Goal: Task Accomplishment & Management: Manage account settings

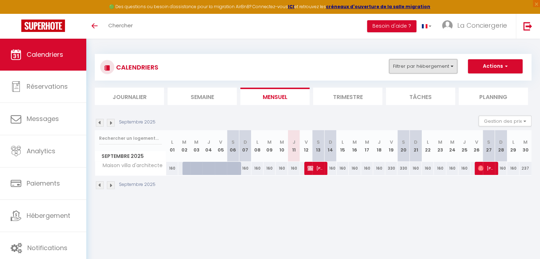
click at [414, 63] on button "Filtrer par hébergement" at bounding box center [423, 66] width 68 height 14
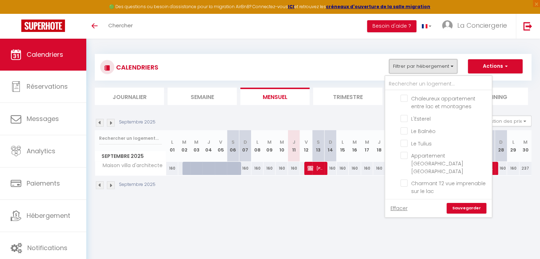
scroll to position [203, 0]
click at [405, 138] on input "Le Tulius" at bounding box center [444, 141] width 89 height 7
checkbox input "true"
checkbox input "false"
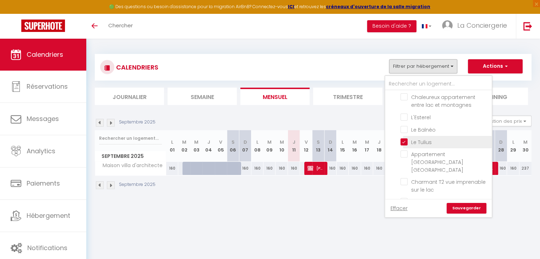
checkbox input "false"
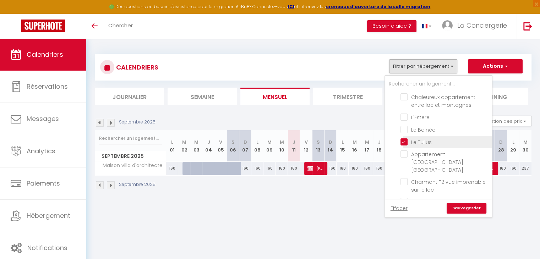
checkbox input "false"
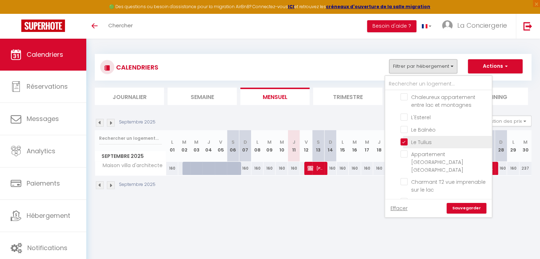
checkbox input "false"
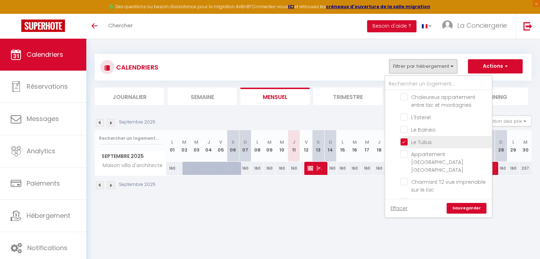
checkbox input "false"
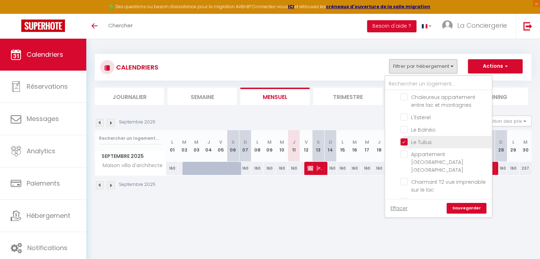
checkbox input "false"
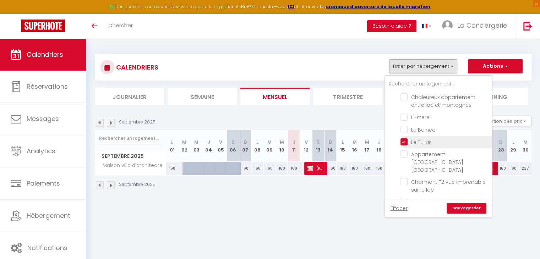
checkbox input "false"
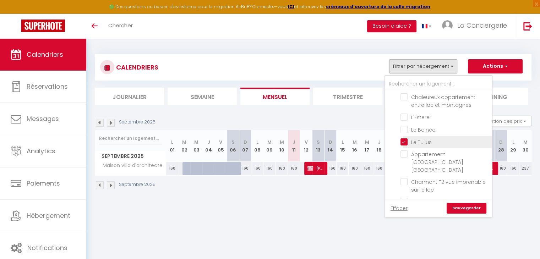
checkbox input "false"
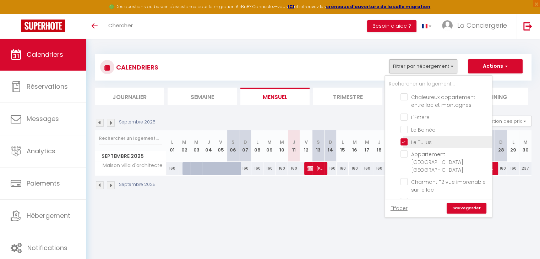
checkbox input "false"
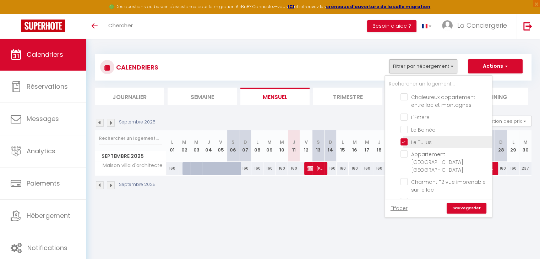
checkbox input "false"
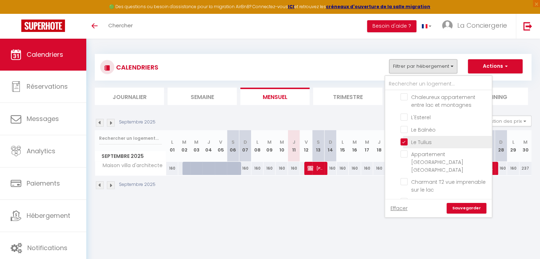
checkbox input "false"
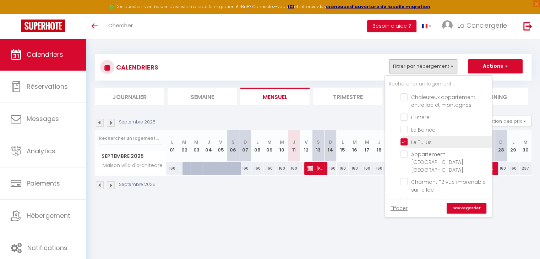
checkbox input "false"
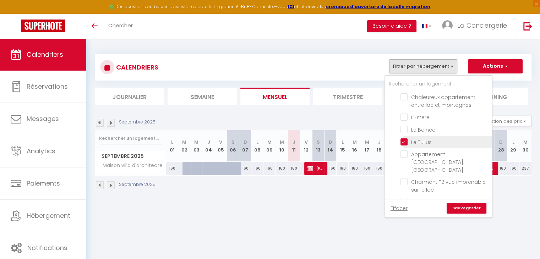
checkbox input "false"
click at [467, 208] on link "Sauvegarder" at bounding box center [466, 208] width 40 height 11
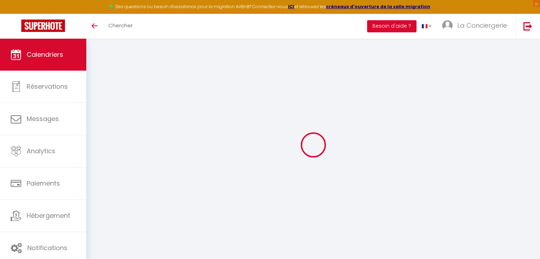
select select
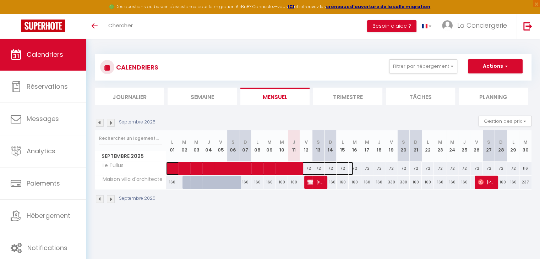
click at [219, 167] on span at bounding box center [263, 168] width 180 height 13
select select "OK"
select select "KO"
select select "0"
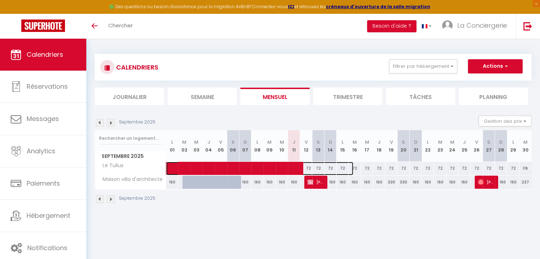
select select "1"
select select
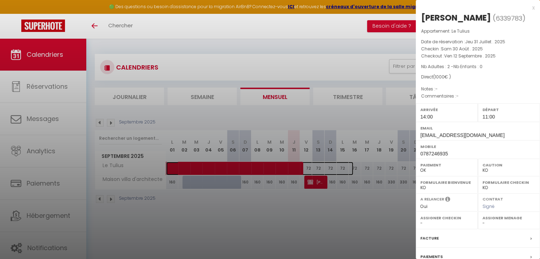
select select "27346"
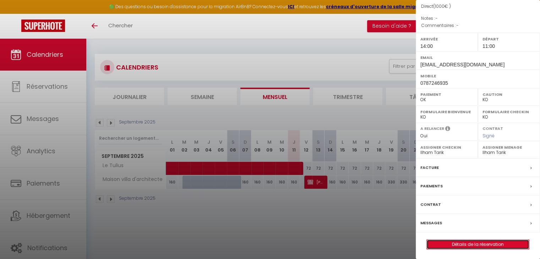
click at [473, 241] on link "Détails de la réservation" at bounding box center [477, 244] width 102 height 9
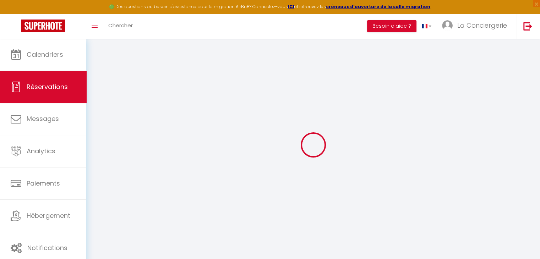
select select
checkbox input "false"
select select
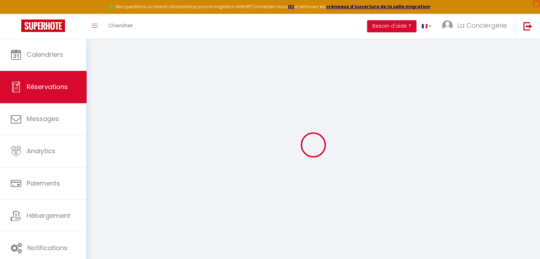
checkbox input "false"
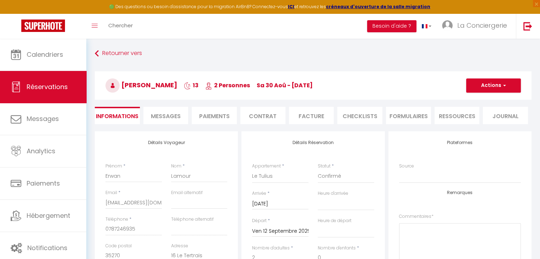
select select
checkbox input "false"
select select "14:00"
select select "11:00"
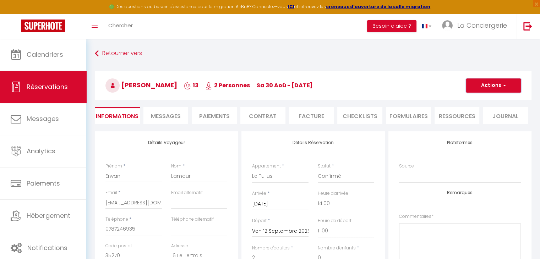
click at [490, 86] on button "Actions" at bounding box center [493, 85] width 55 height 14
click at [479, 108] on link "Dupliquer" at bounding box center [486, 110] width 56 height 9
select select
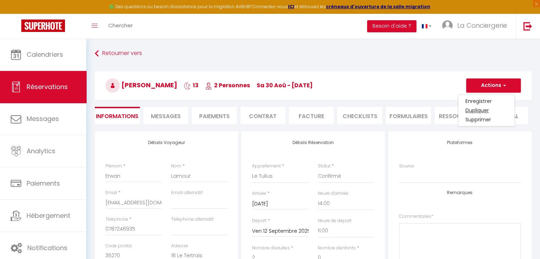
select select
checkbox input "false"
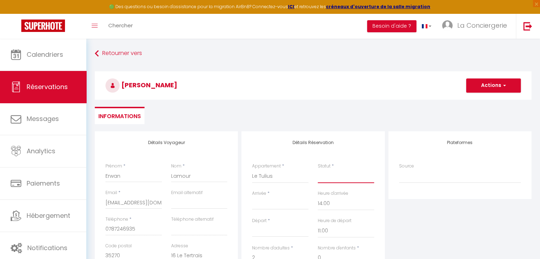
click at [334, 175] on select "Confirmé Non Confirmé Annulé Annulé par le voyageur No Show Request" at bounding box center [346, 176] width 56 height 13
select select "1"
click at [318, 170] on select "Confirmé Non Confirmé Annulé Annulé par le voyageur No Show Request" at bounding box center [346, 176] width 56 height 13
select select
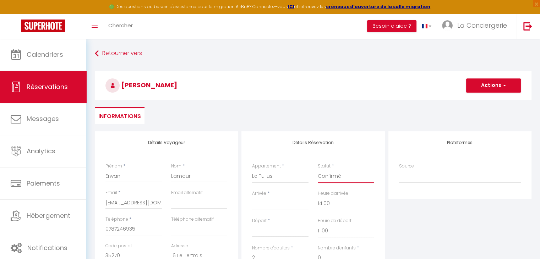
select select
checkbox input "false"
click at [268, 202] on input "Arrivée" at bounding box center [280, 203] width 56 height 9
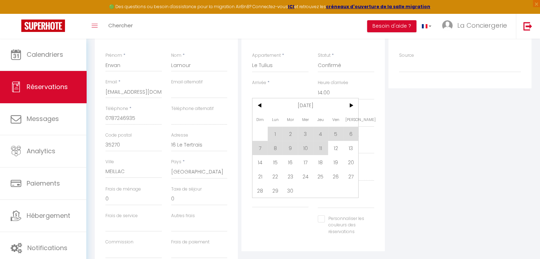
scroll to position [119, 0]
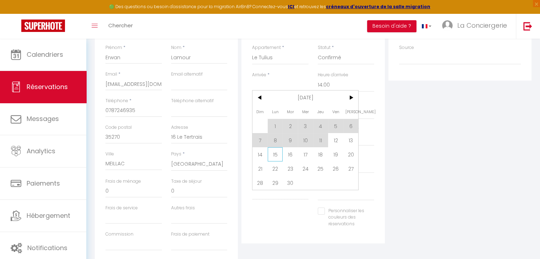
click at [275, 155] on span "15" at bounding box center [275, 154] width 15 height 14
type input "Lun 15 Septembre 2025"
type input "Mar 16 Septembre 2025"
select select
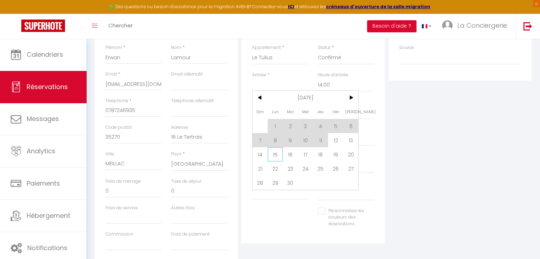
select select
checkbox input "false"
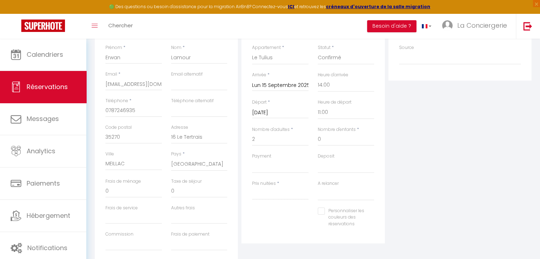
type input "45"
type input "1"
select select
type input "72"
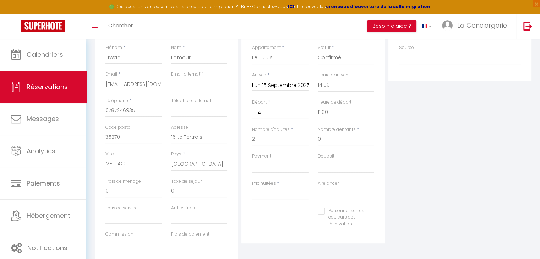
select select
checkbox input "false"
click at [297, 113] on input "Mar 16 Septembre 2025" at bounding box center [280, 112] width 56 height 9
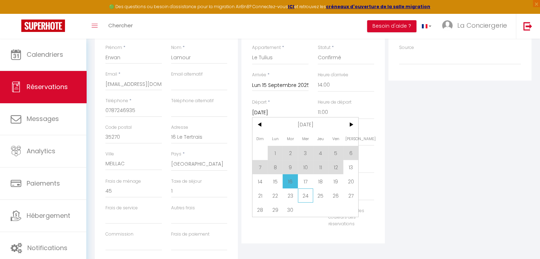
click at [303, 195] on span "24" at bounding box center [305, 195] width 15 height 14
type input "Mer 24 Septembre 2025"
select select
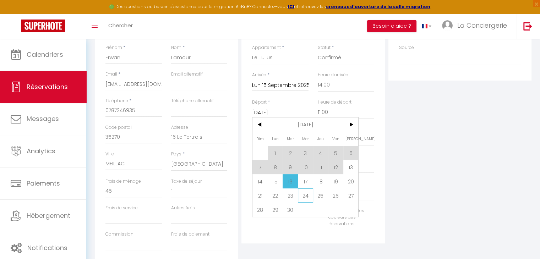
checkbox input "false"
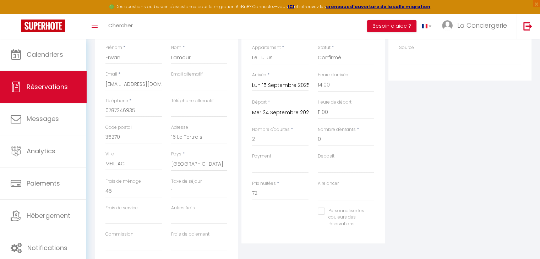
type input "9"
select select
type input "648"
select select
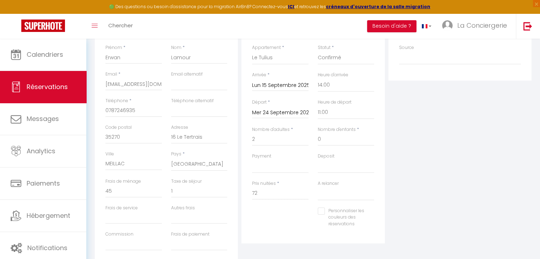
checkbox input "false"
click at [343, 88] on select "00:00 00:30 01:00 01:30 02:00 02:30 03:00 03:30 04:00 04:30 05:00 05:30 06:00 0…" at bounding box center [346, 84] width 56 height 13
select select "16:00"
click at [318, 78] on select "00:00 00:30 01:00 01:30 02:00 02:30 03:00 03:30 04:00 04:30 05:00 05:30 06:00 0…" at bounding box center [346, 84] width 56 height 13
select select
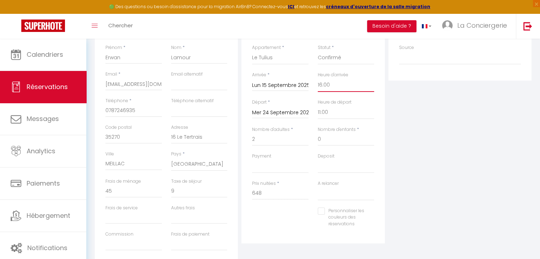
select select
checkbox input "false"
click at [330, 112] on select "00:00 00:30 01:00 01:30 02:00 02:30 03:00 03:30 04:00 04:30 05:00 05:30 06:00 0…" at bounding box center [346, 112] width 56 height 13
select select "10:00"
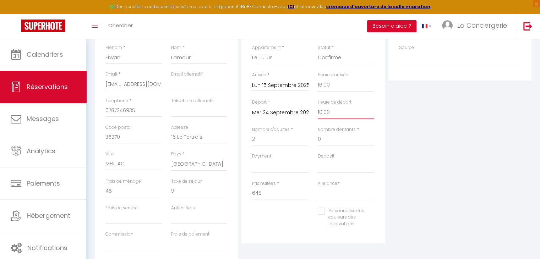
click at [318, 106] on select "00:00 00:30 01:00 01:30 02:00 02:30 03:00 03:30 04:00 04:30 05:00 05:30 06:00 0…" at bounding box center [346, 112] width 56 height 13
select select
checkbox input "false"
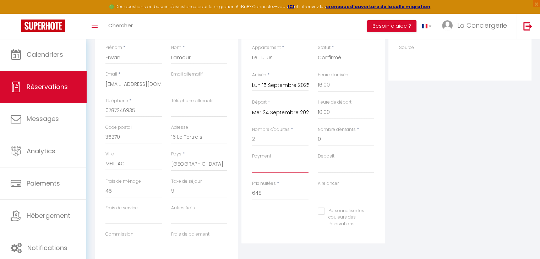
click at [286, 167] on select "OK KO" at bounding box center [280, 166] width 56 height 13
select select "10"
click at [252, 160] on select "OK KO" at bounding box center [280, 166] width 56 height 13
select select
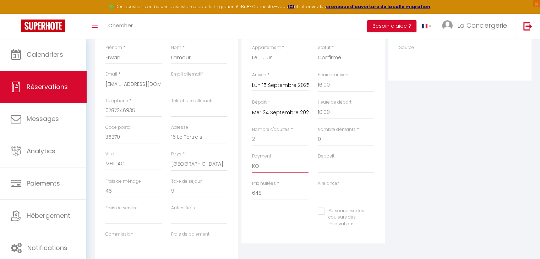
checkbox input "false"
click at [324, 162] on select "OK KO" at bounding box center [346, 166] width 56 height 13
click at [280, 171] on select "OK KO" at bounding box center [280, 166] width 56 height 13
select select "12"
click at [252, 160] on select "OK KO" at bounding box center [280, 166] width 56 height 13
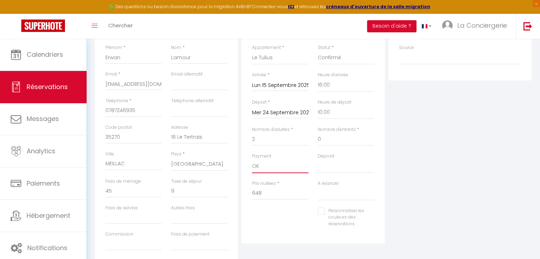
select select
checkbox input "false"
click at [322, 164] on select "OK KO" at bounding box center [346, 166] width 56 height 13
select select "15"
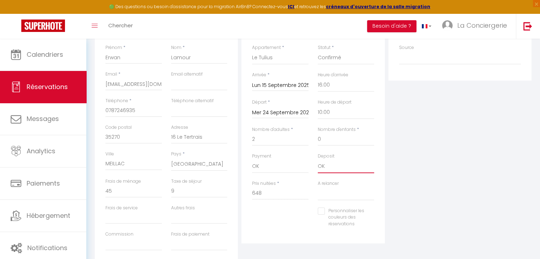
click at [318, 160] on select "OK KO" at bounding box center [346, 166] width 56 height 13
select select
checkbox input "false"
click at [270, 192] on input "648" at bounding box center [280, 193] width 56 height 13
type input "650"
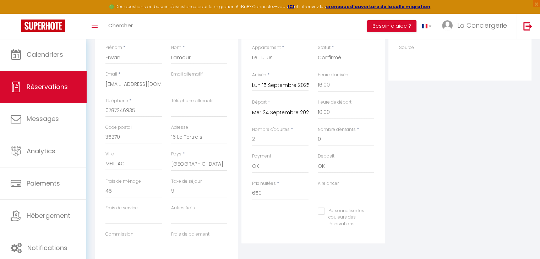
type input "0"
select select
checkbox input "false"
click at [269, 217] on div "Personnaliser les couleurs des réservations #D7092E" at bounding box center [312, 221] width 131 height 27
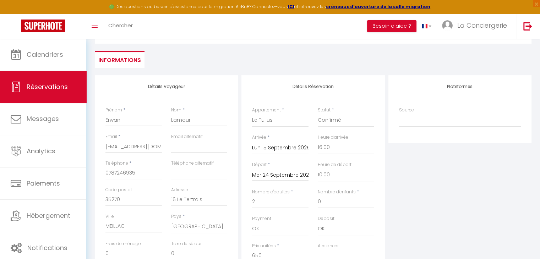
scroll to position [12, 0]
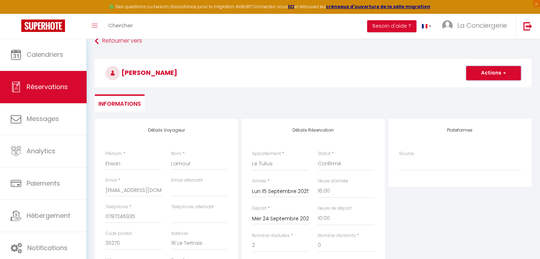
click at [490, 75] on button "Actions" at bounding box center [493, 73] width 55 height 14
click at [477, 86] on link "Enregistrer" at bounding box center [486, 88] width 56 height 9
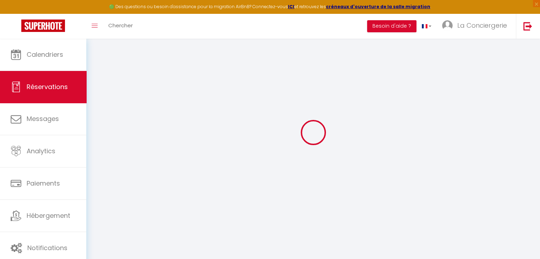
select select "not_cancelled"
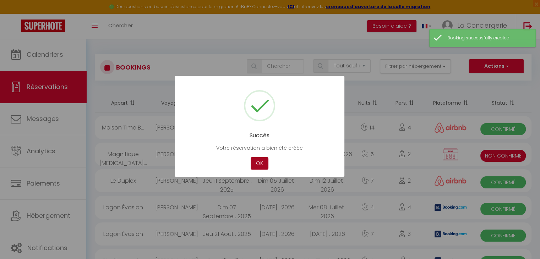
click at [256, 161] on button "OK" at bounding box center [259, 163] width 18 height 12
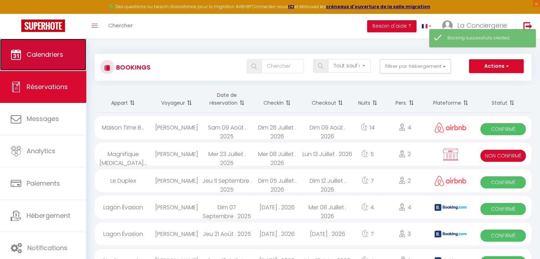
click at [35, 51] on span "Calendriers" at bounding box center [45, 54] width 37 height 9
